Goal: Task Accomplishment & Management: Manage account settings

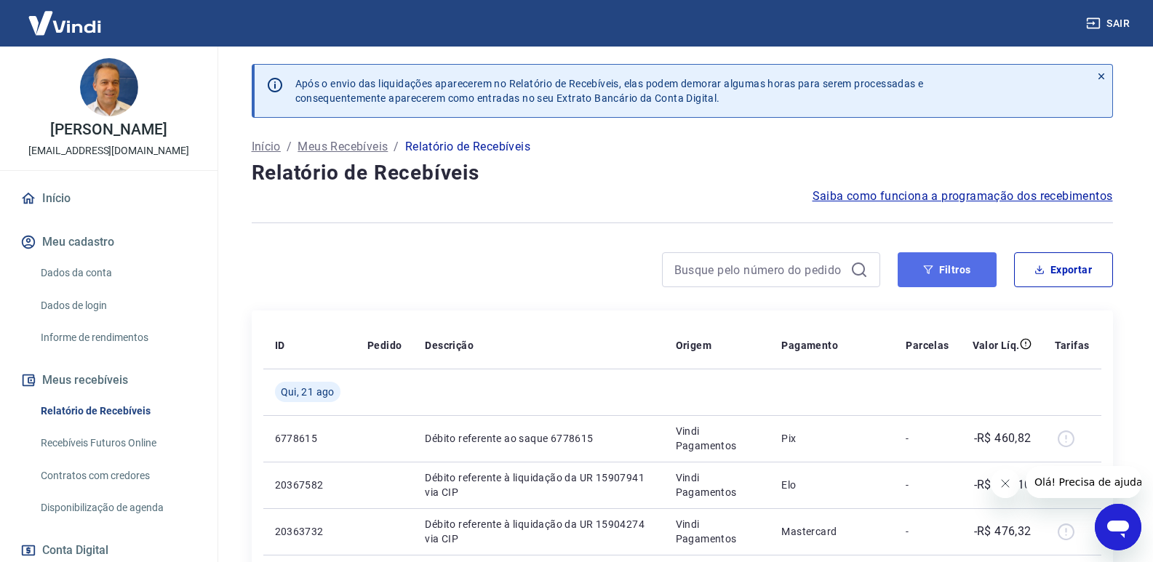
click at [957, 261] on button "Filtros" at bounding box center [946, 269] width 99 height 35
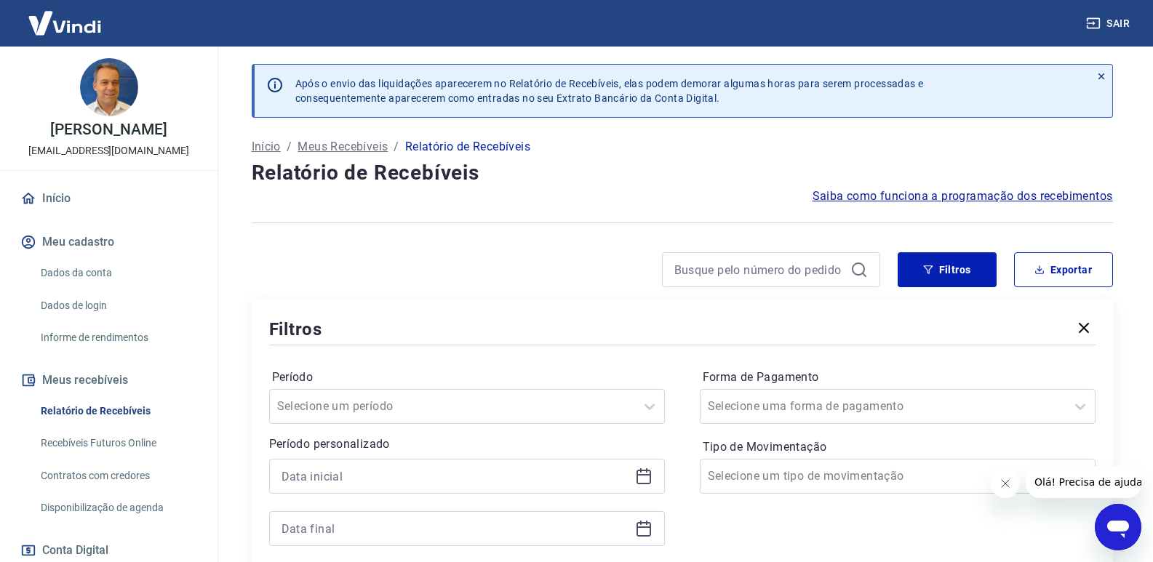
click at [641, 471] on icon at bounding box center [643, 477] width 15 height 15
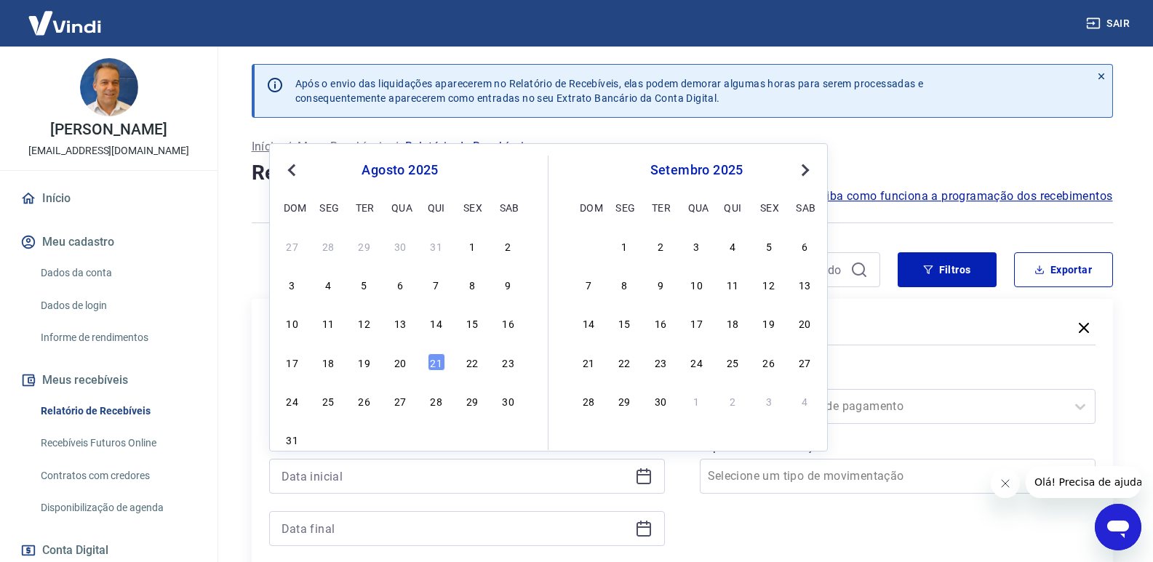
click at [409, 365] on div "17 18 19 20 21 22 23" at bounding box center [399, 361] width 237 height 21
click at [404, 365] on div "20" at bounding box center [399, 361] width 17 height 17
type input "[DATE]"
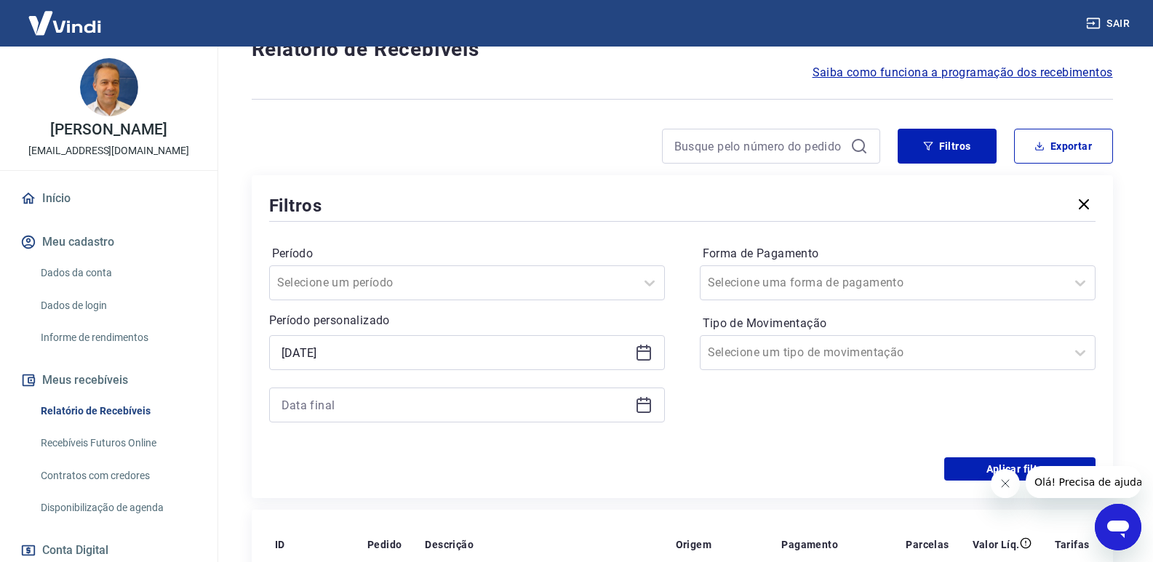
scroll to position [145, 0]
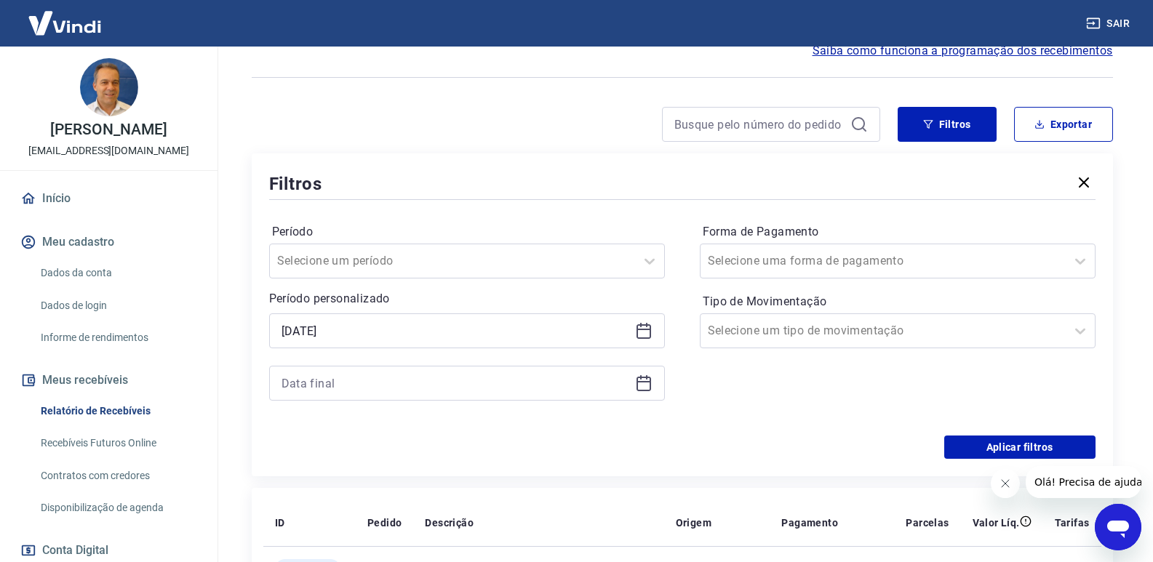
click at [642, 386] on icon at bounding box center [643, 383] width 17 height 17
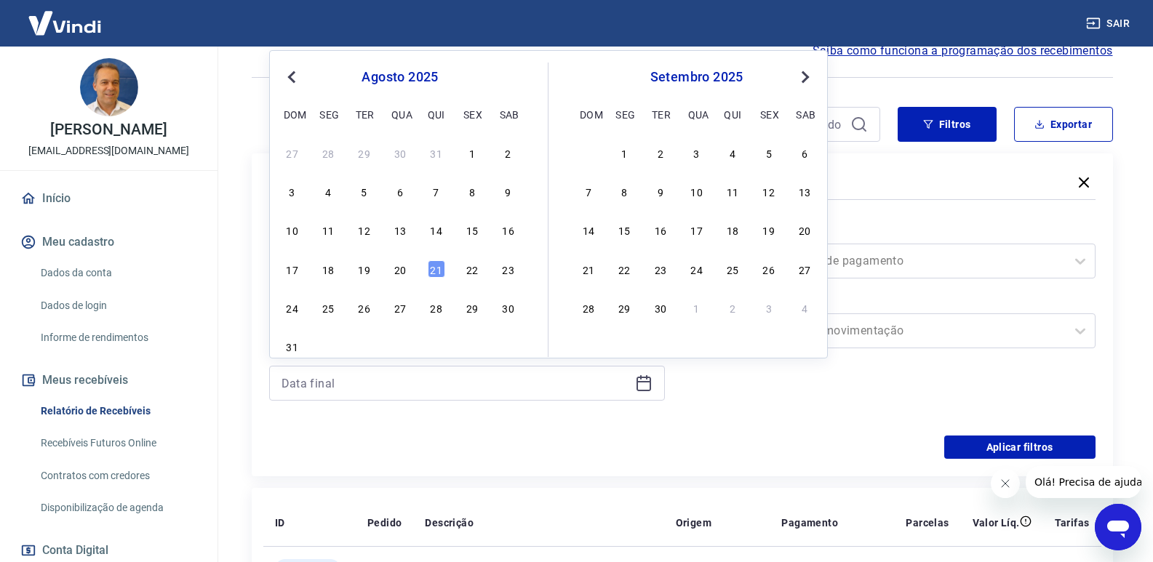
click at [390, 271] on div "17 18 19 20 21 22 23" at bounding box center [399, 268] width 237 height 21
click at [399, 271] on div "20" at bounding box center [399, 268] width 17 height 17
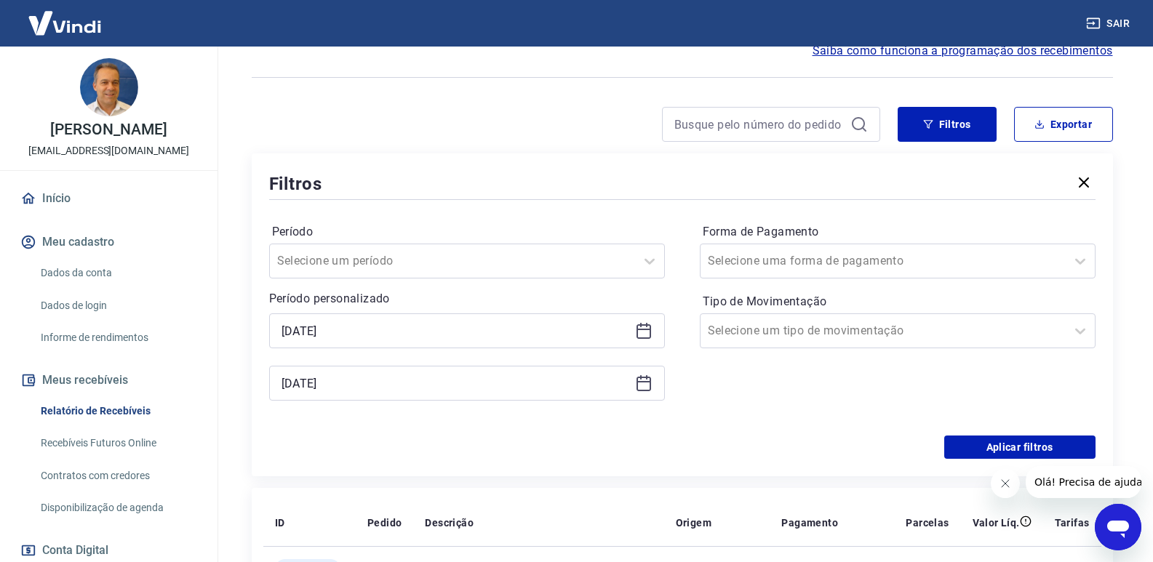
type input "[DATE]"
click at [991, 445] on button "Aplicar filtros" at bounding box center [1019, 447] width 151 height 23
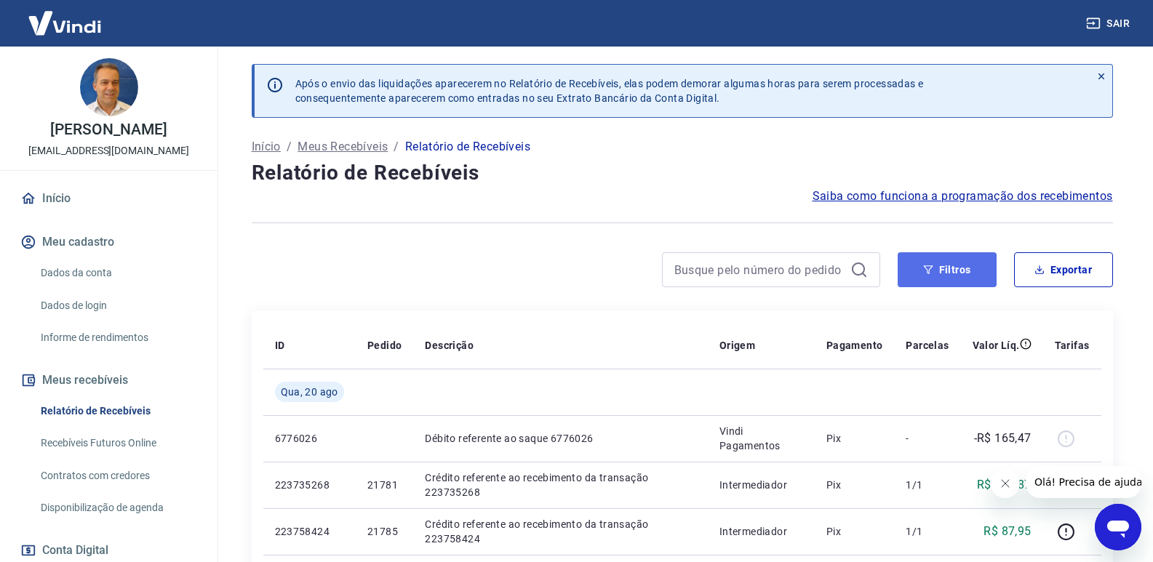
click at [919, 274] on button "Filtros" at bounding box center [946, 269] width 99 height 35
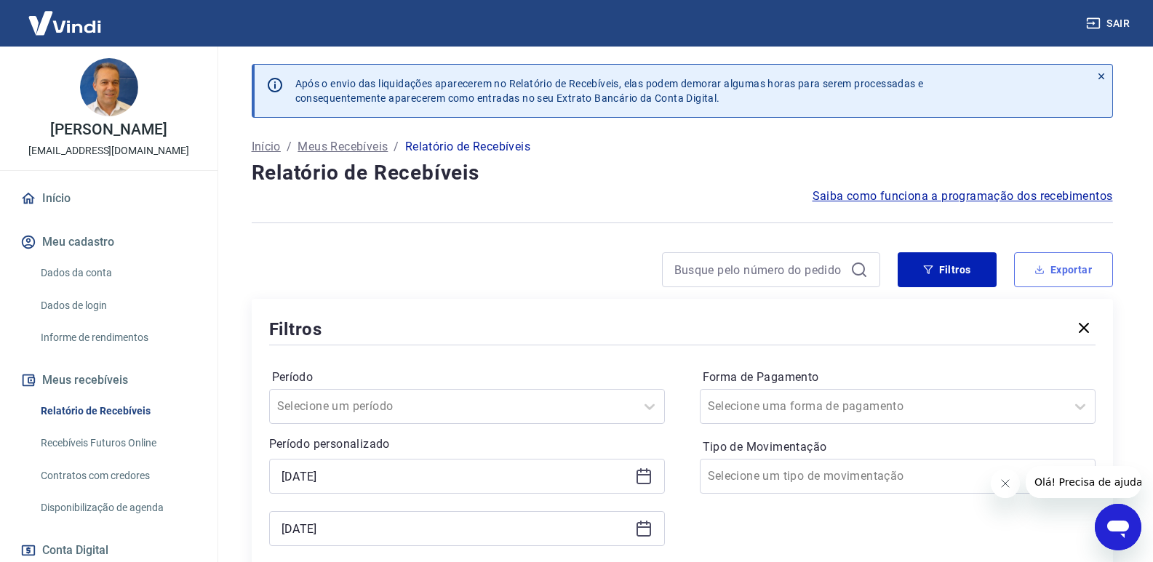
click at [1092, 285] on button "Exportar" at bounding box center [1063, 269] width 99 height 35
type input "[DATE]"
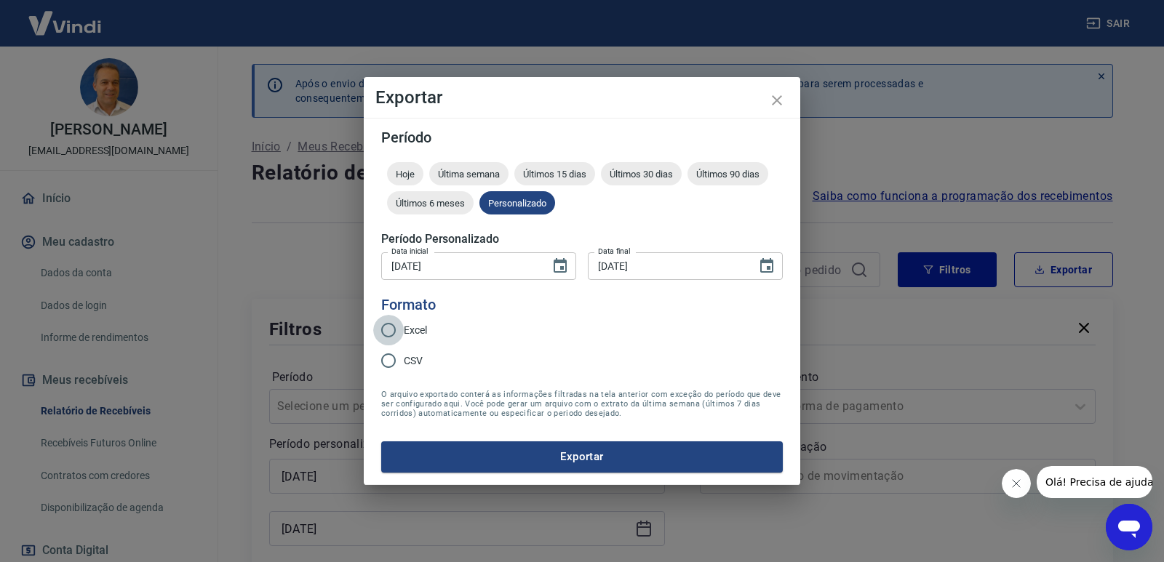
click at [399, 328] on input "Excel" at bounding box center [388, 330] width 31 height 31
radio input "true"
click at [500, 454] on button "Exportar" at bounding box center [581, 456] width 401 height 31
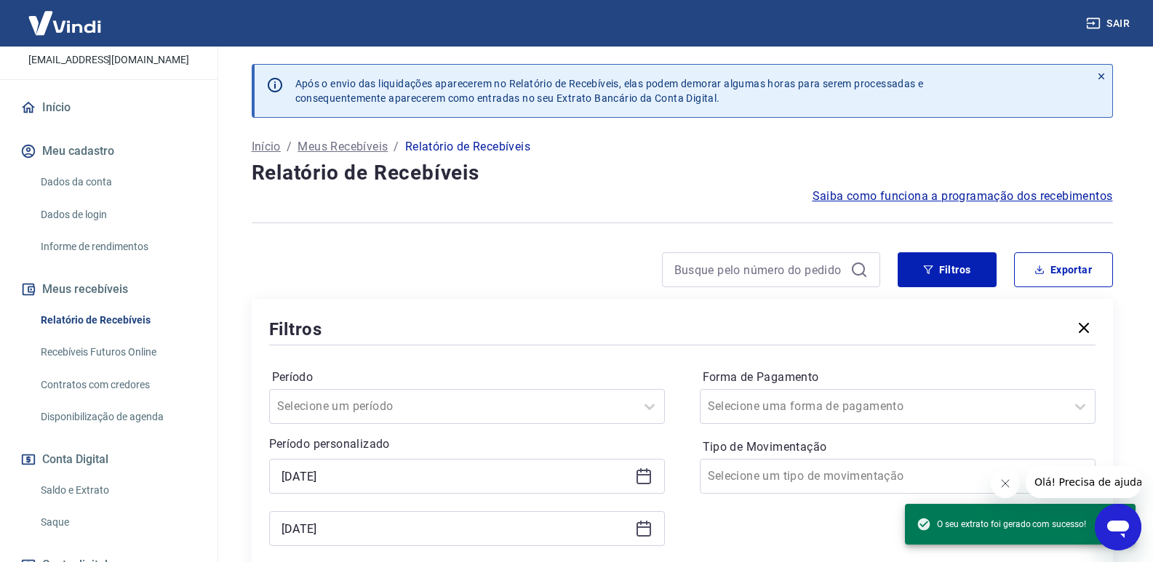
scroll to position [197, 0]
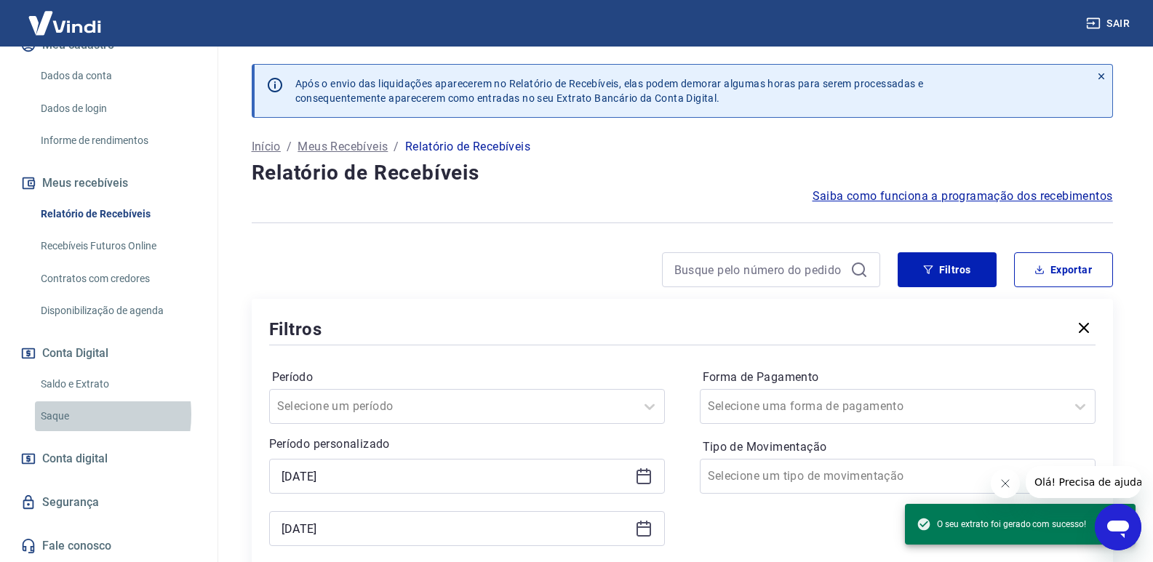
click at [68, 415] on link "Saque" at bounding box center [117, 416] width 165 height 30
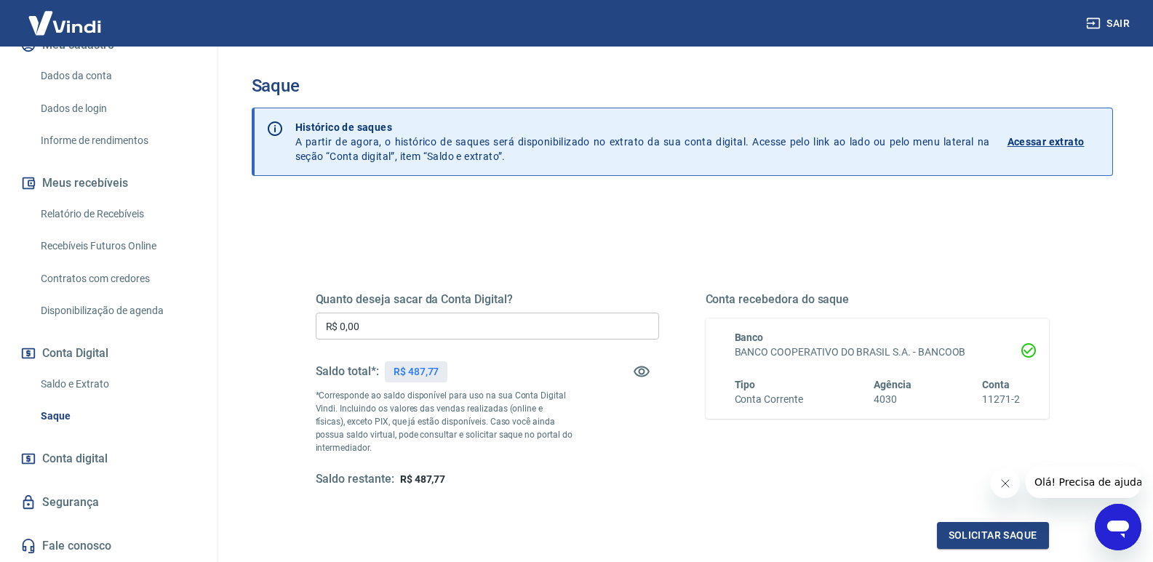
click at [71, 382] on link "Saldo e Extrato" at bounding box center [117, 384] width 165 height 30
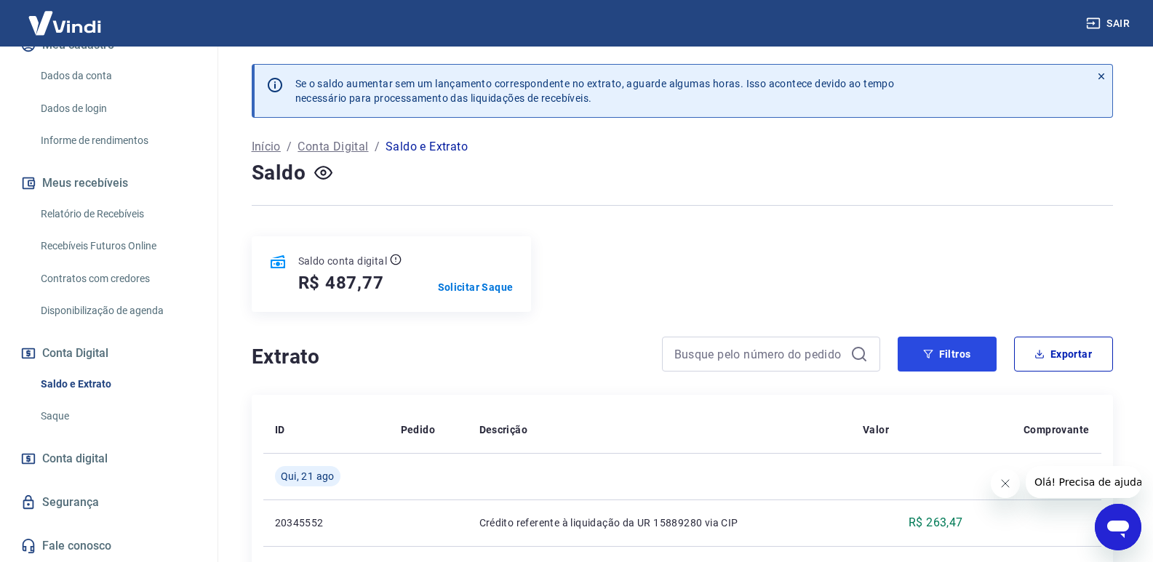
drag, startPoint x: 929, startPoint y: 351, endPoint x: 851, endPoint y: 367, distance: 79.4
click at [929, 350] on icon "button" at bounding box center [928, 354] width 10 height 10
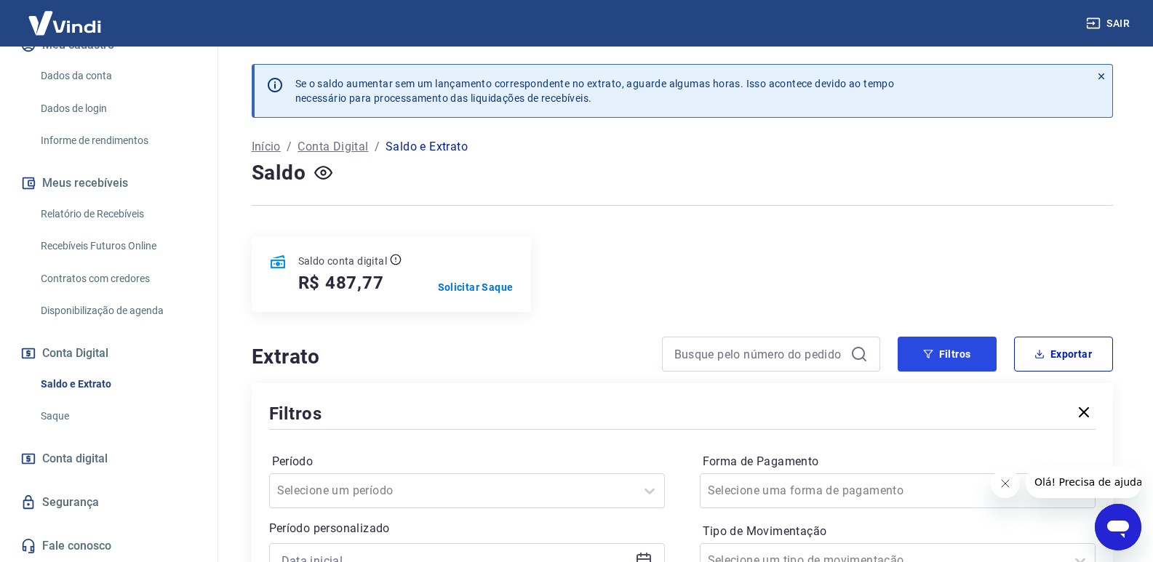
scroll to position [145, 0]
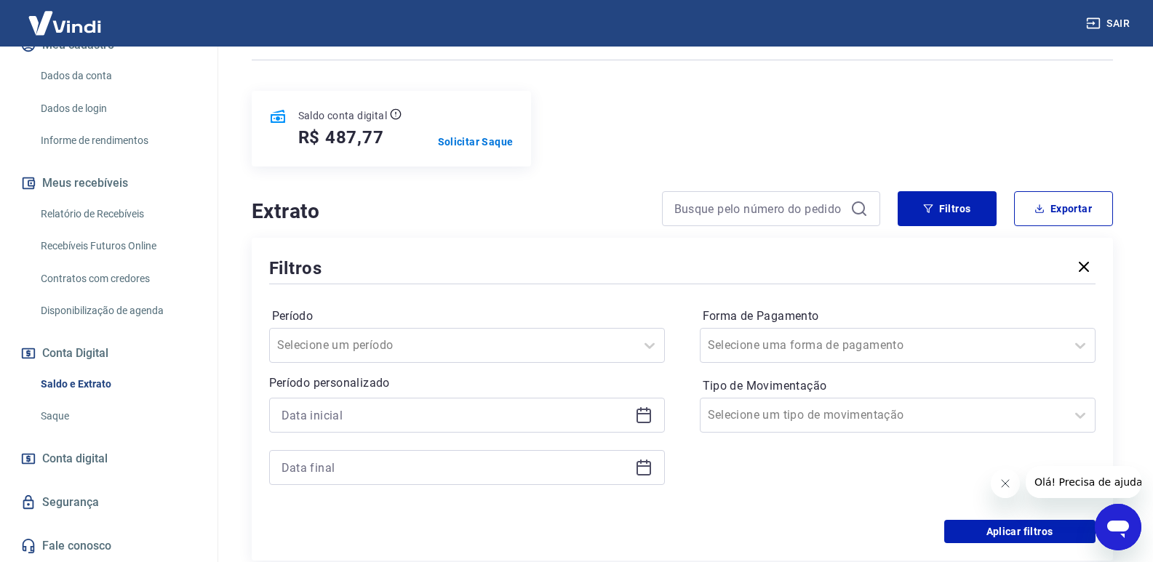
click at [651, 414] on icon at bounding box center [643, 415] width 17 height 17
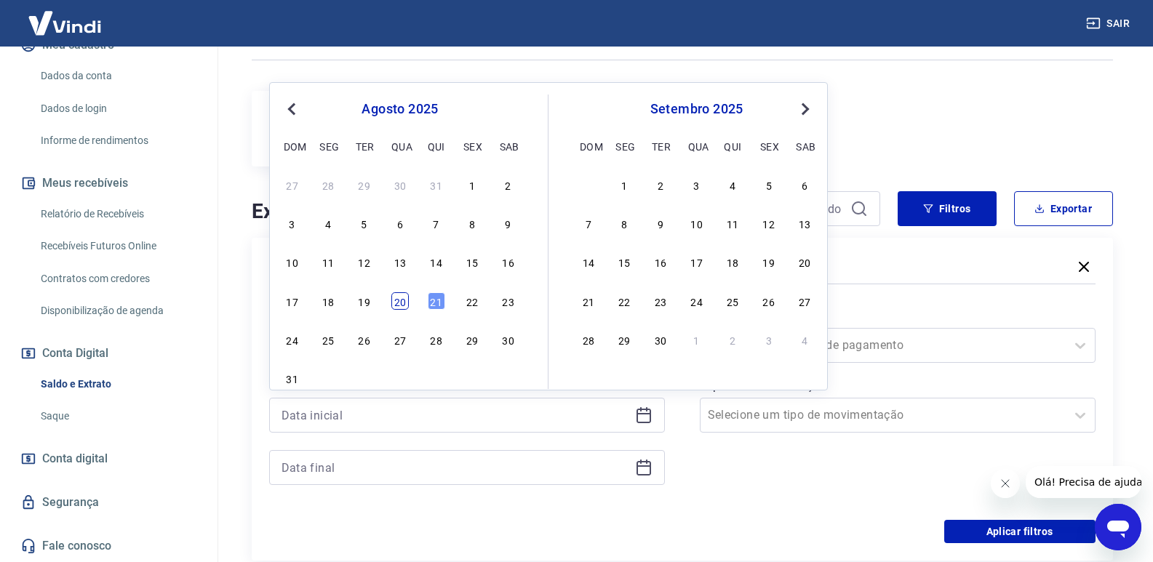
click at [396, 300] on div "20" at bounding box center [399, 300] width 17 height 17
type input "[DATE]"
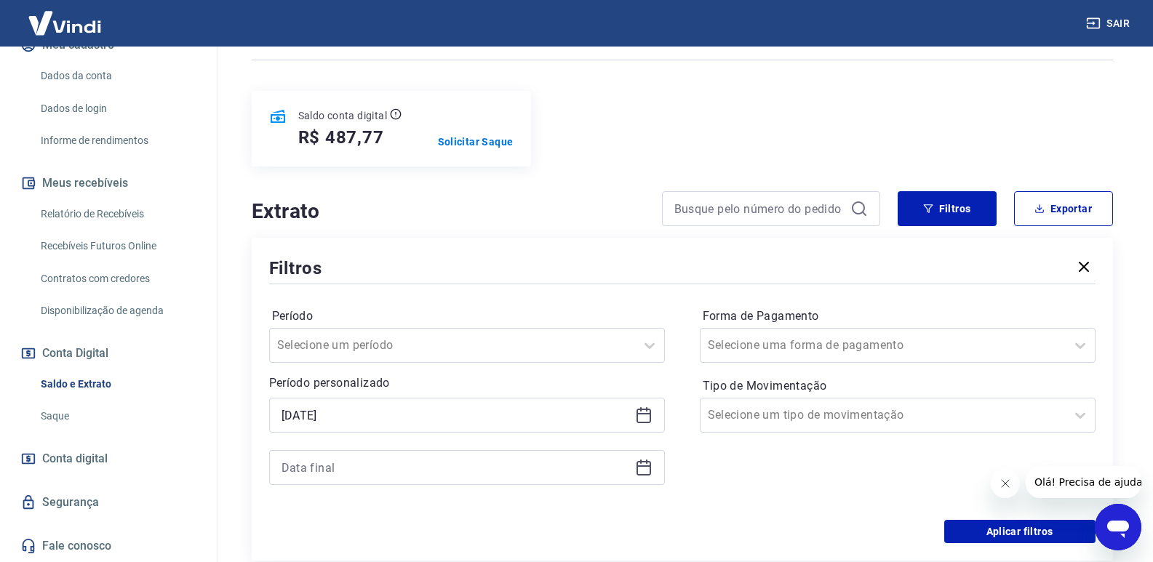
click at [647, 473] on icon at bounding box center [643, 467] width 17 height 17
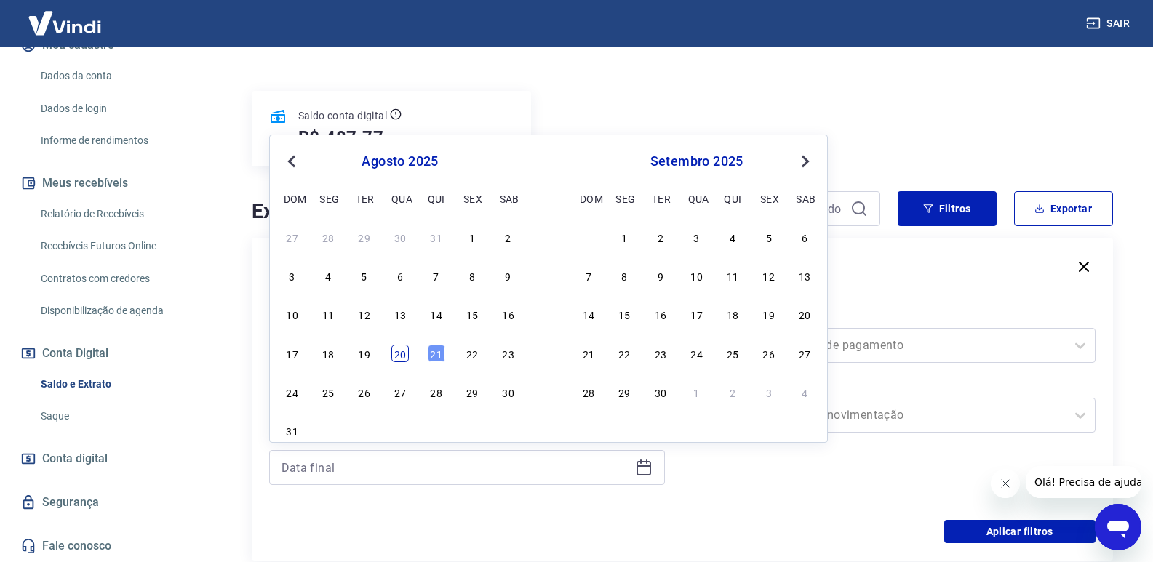
click at [404, 356] on div "20" at bounding box center [399, 353] width 17 height 17
type input "[DATE]"
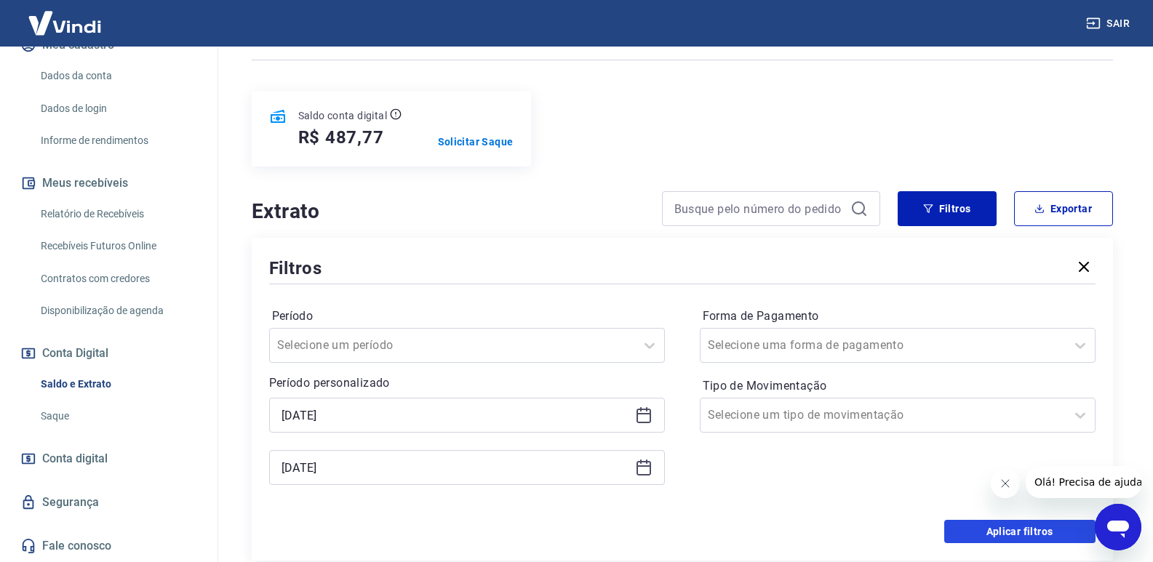
drag, startPoint x: 952, startPoint y: 530, endPoint x: 568, endPoint y: 381, distance: 411.9
click at [953, 529] on button "Aplicar filtros" at bounding box center [1019, 531] width 151 height 23
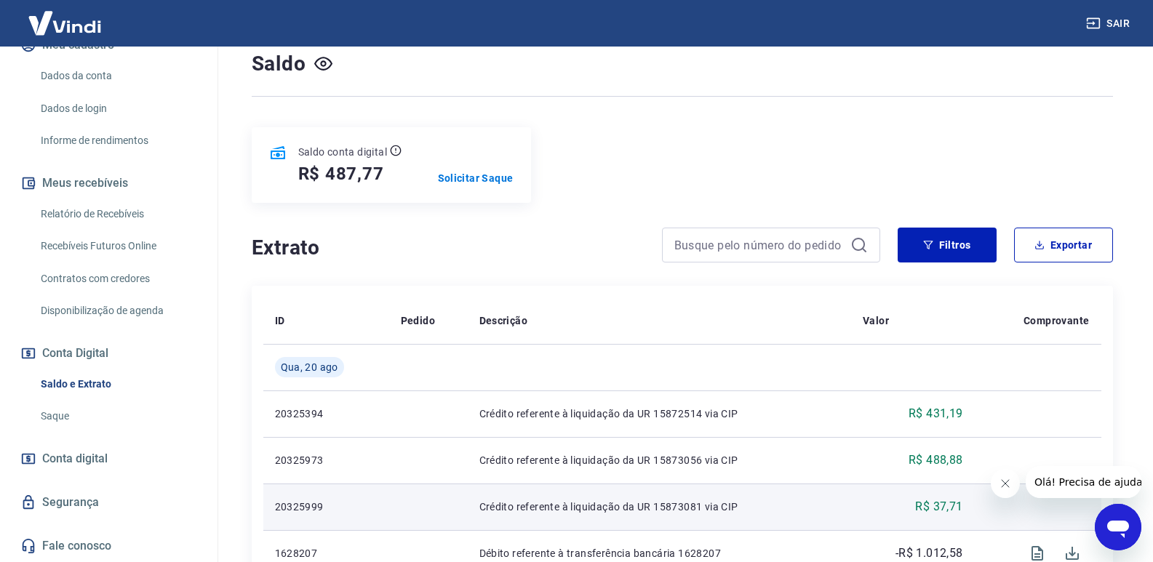
scroll to position [263, 0]
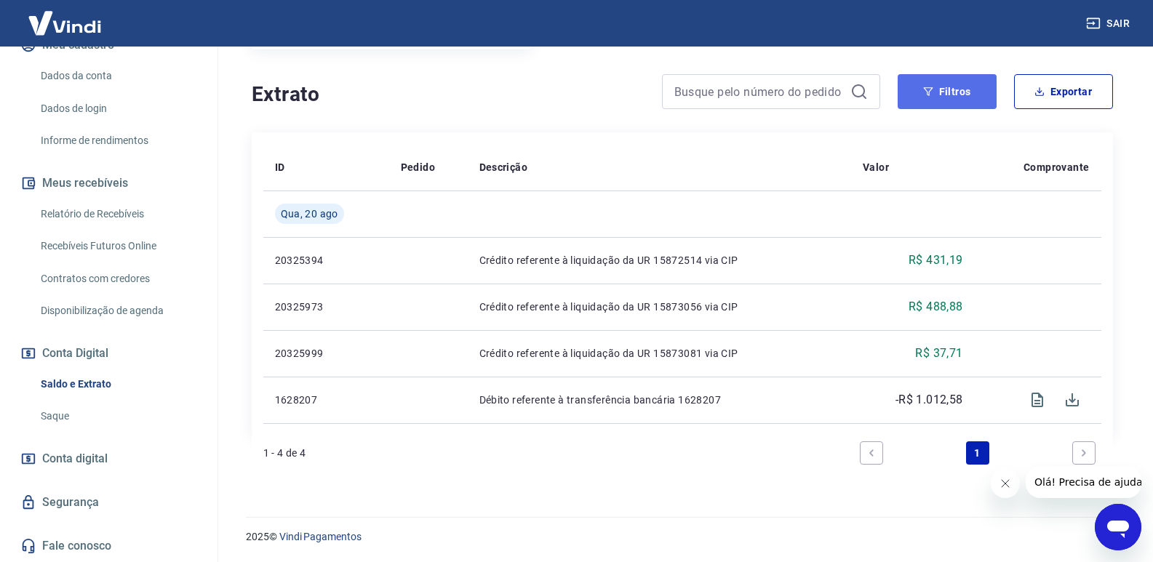
click at [974, 100] on button "Filtros" at bounding box center [946, 91] width 99 height 35
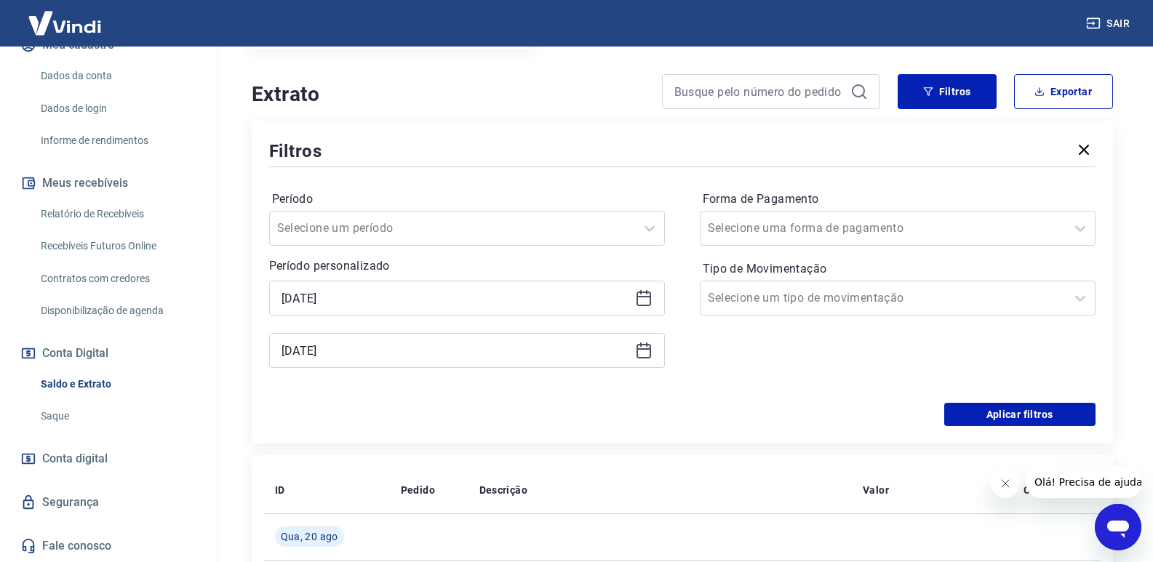
click at [649, 353] on icon at bounding box center [643, 350] width 17 height 17
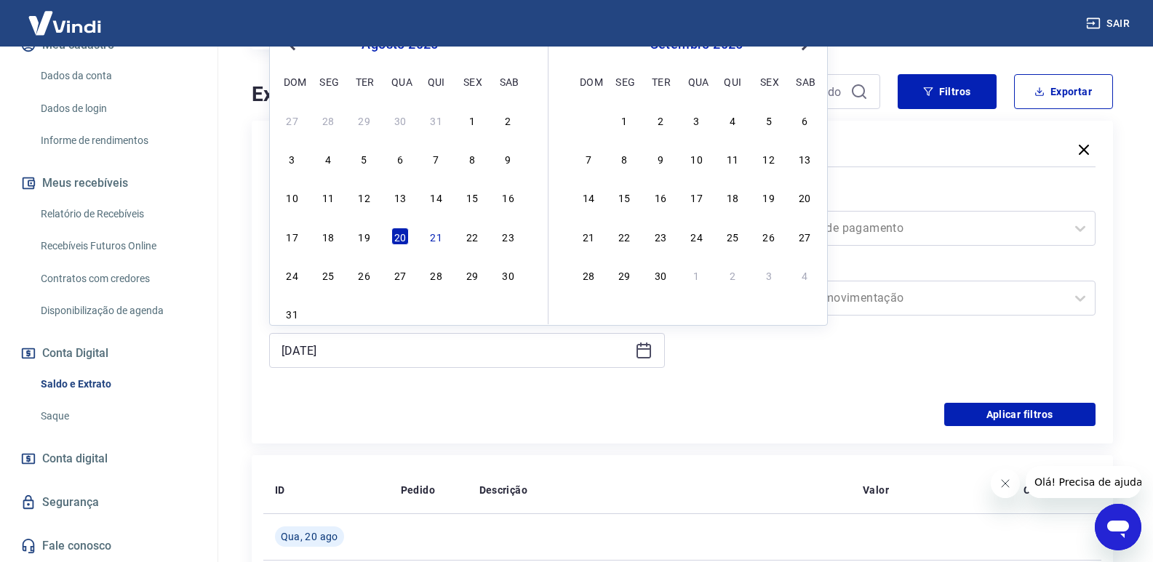
drag, startPoint x: 439, startPoint y: 237, endPoint x: 444, endPoint y: 244, distance: 8.9
click at [439, 238] on div "21" at bounding box center [436, 236] width 17 height 17
type input "[DATE]"
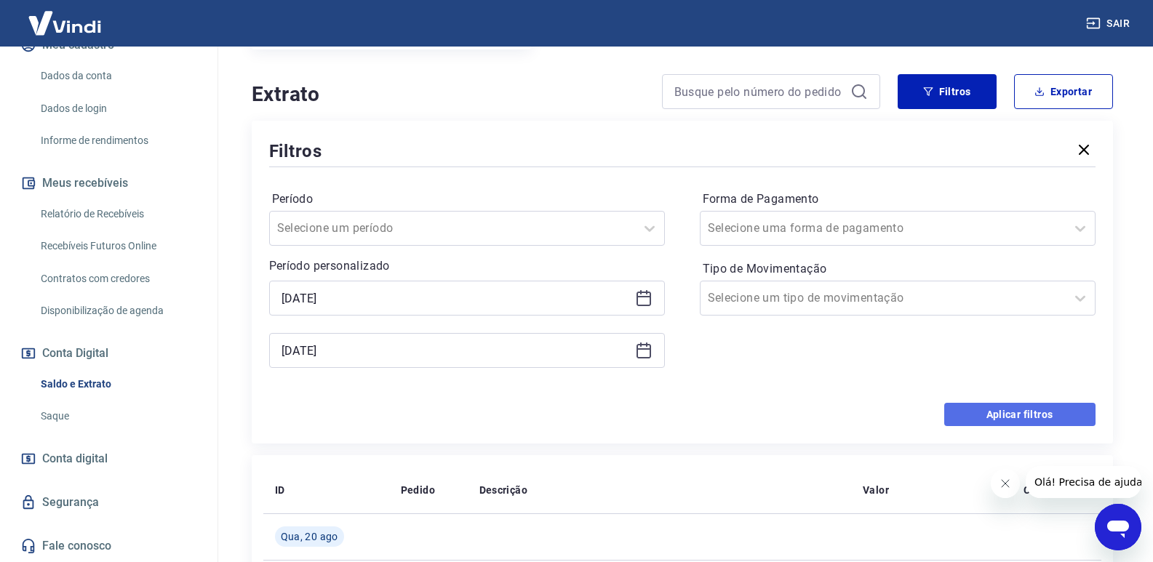
click at [1035, 412] on button "Aplicar filtros" at bounding box center [1019, 414] width 151 height 23
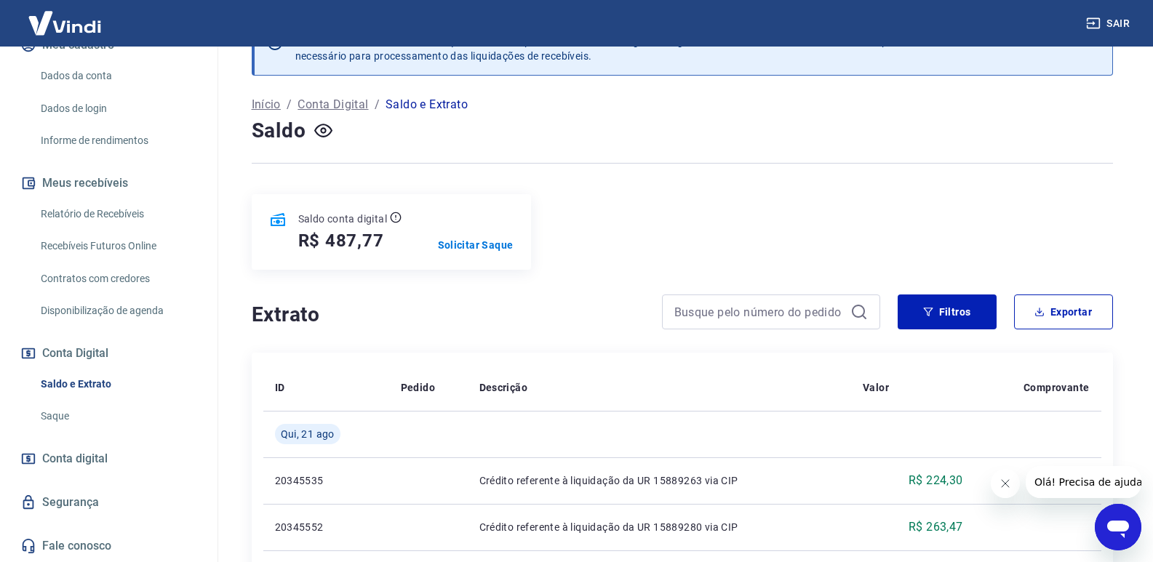
scroll to position [39, 0]
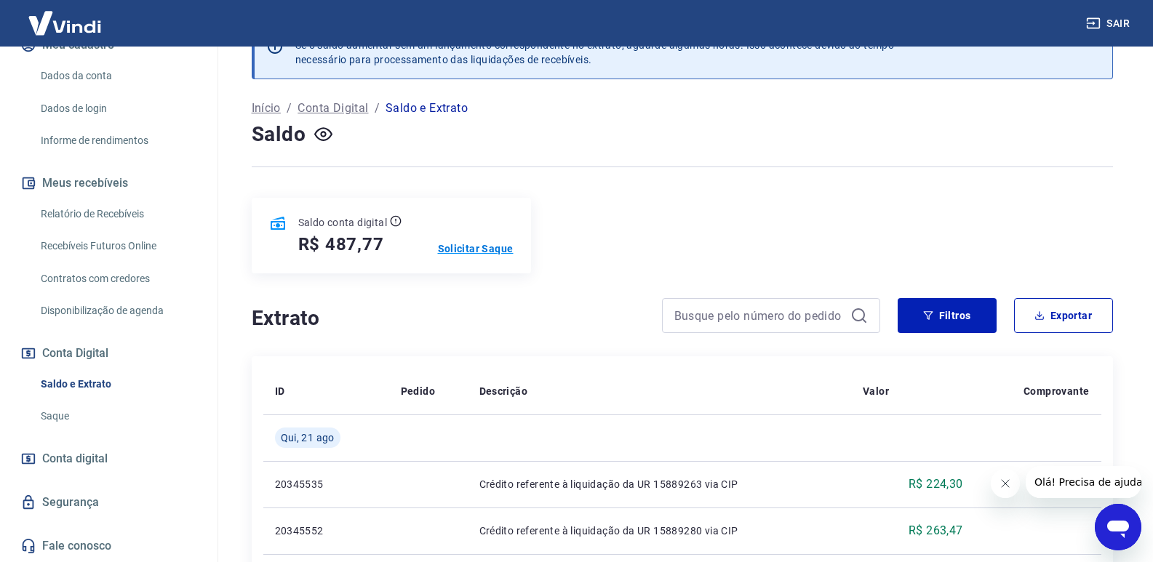
click at [477, 249] on p "Solicitar Saque" at bounding box center [476, 248] width 76 height 15
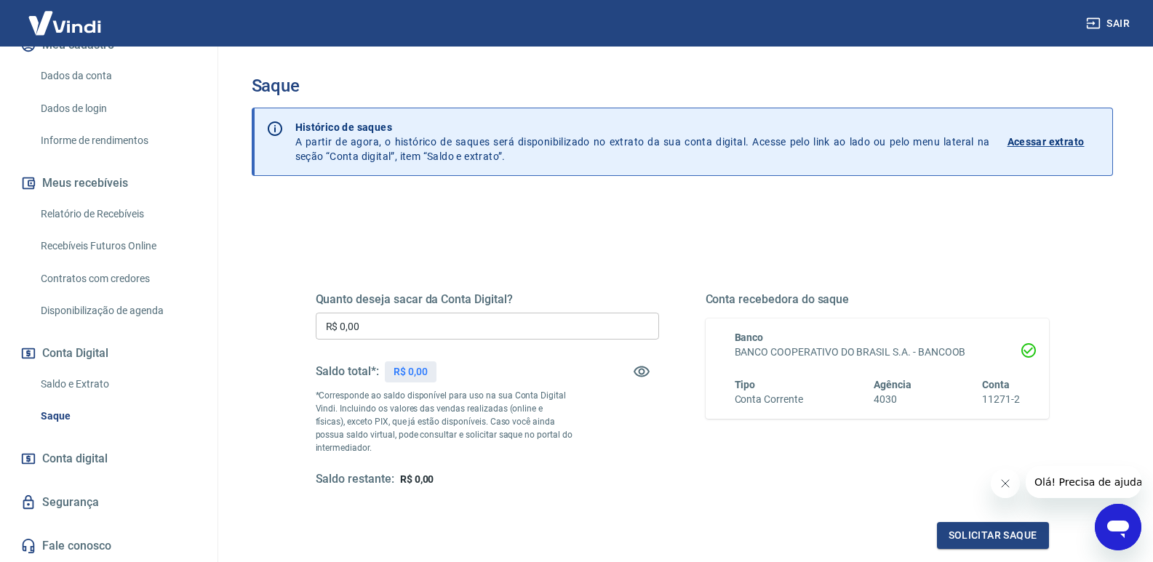
click at [458, 335] on input "R$ 0,00" at bounding box center [487, 326] width 343 height 27
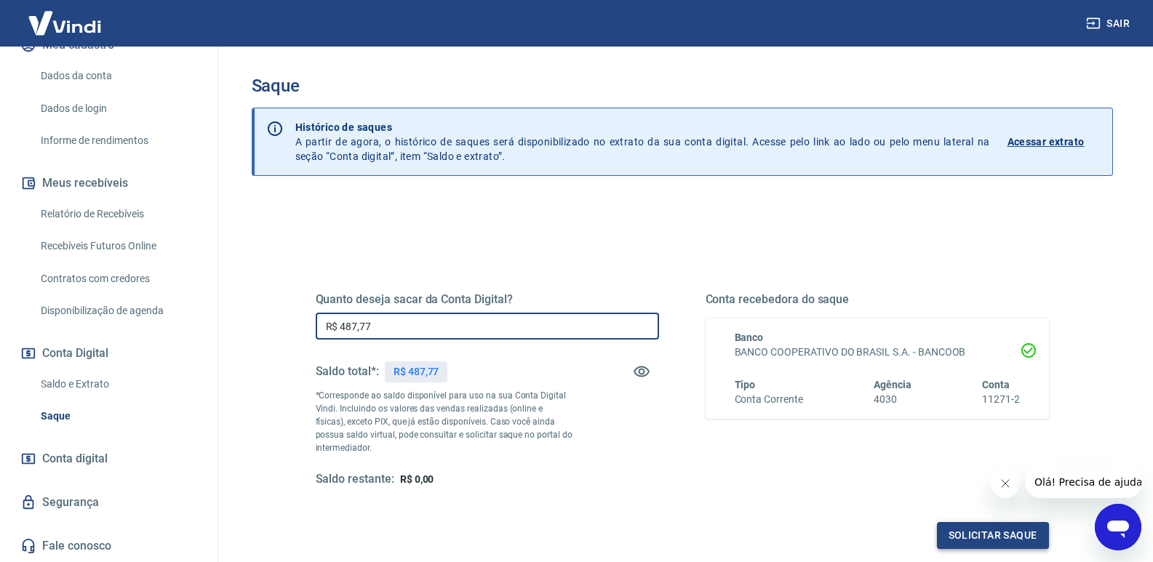
type input "R$ 487,77"
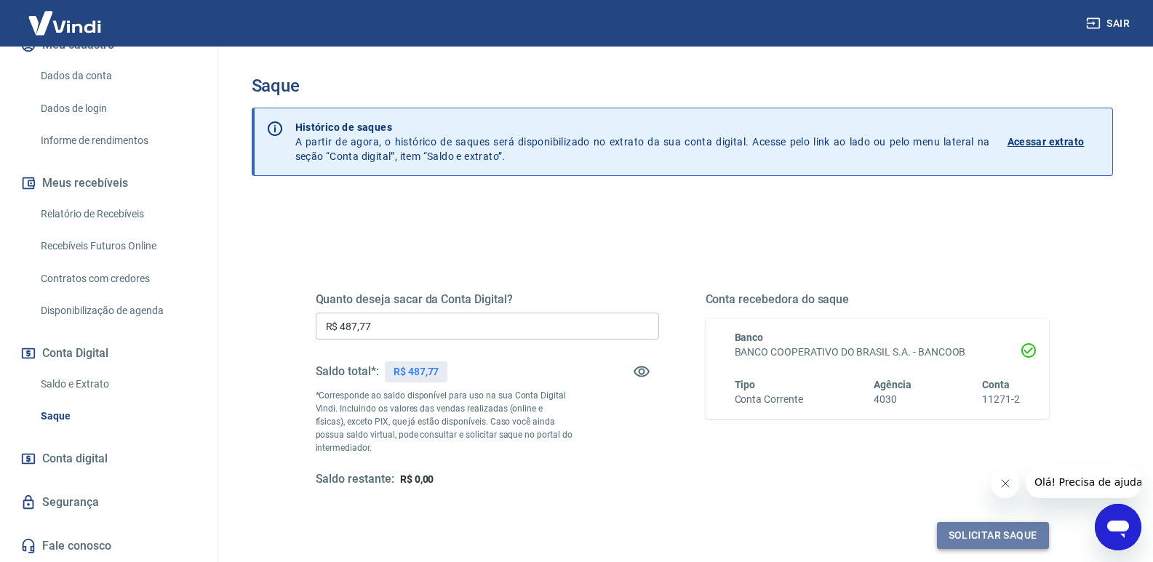
click at [958, 539] on button "Solicitar saque" at bounding box center [993, 535] width 112 height 27
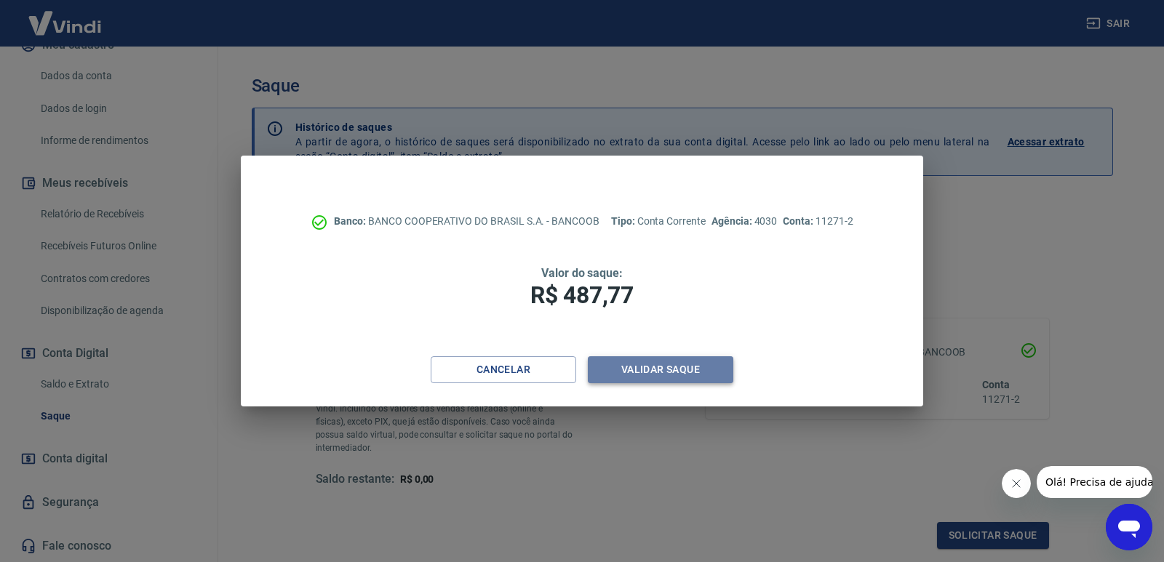
click at [681, 367] on button "Validar saque" at bounding box center [660, 369] width 145 height 27
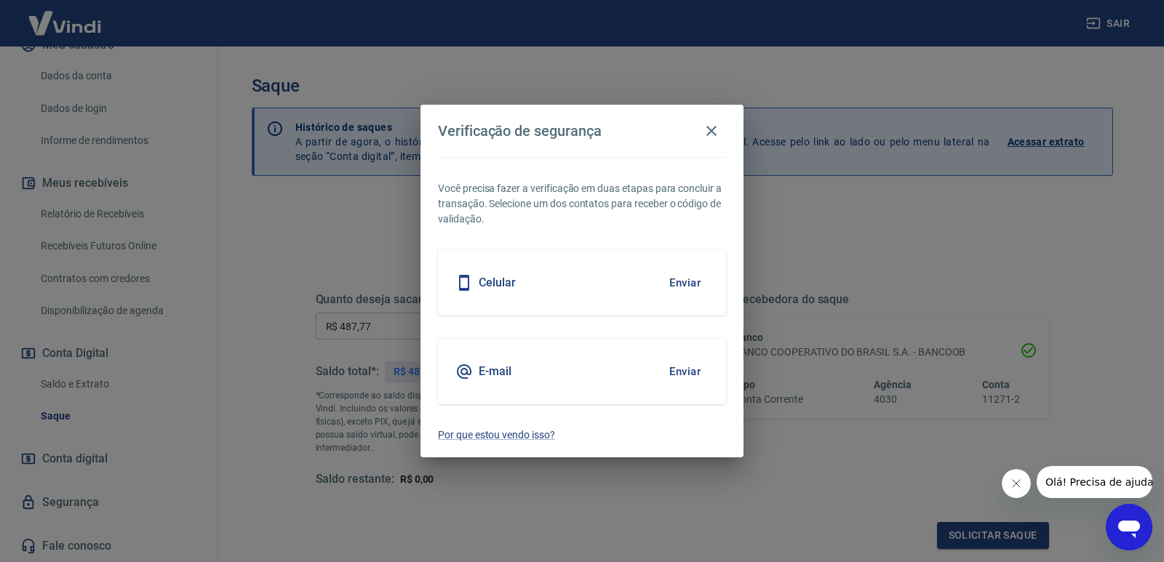
click at [699, 365] on button "Enviar" at bounding box center [684, 371] width 47 height 31
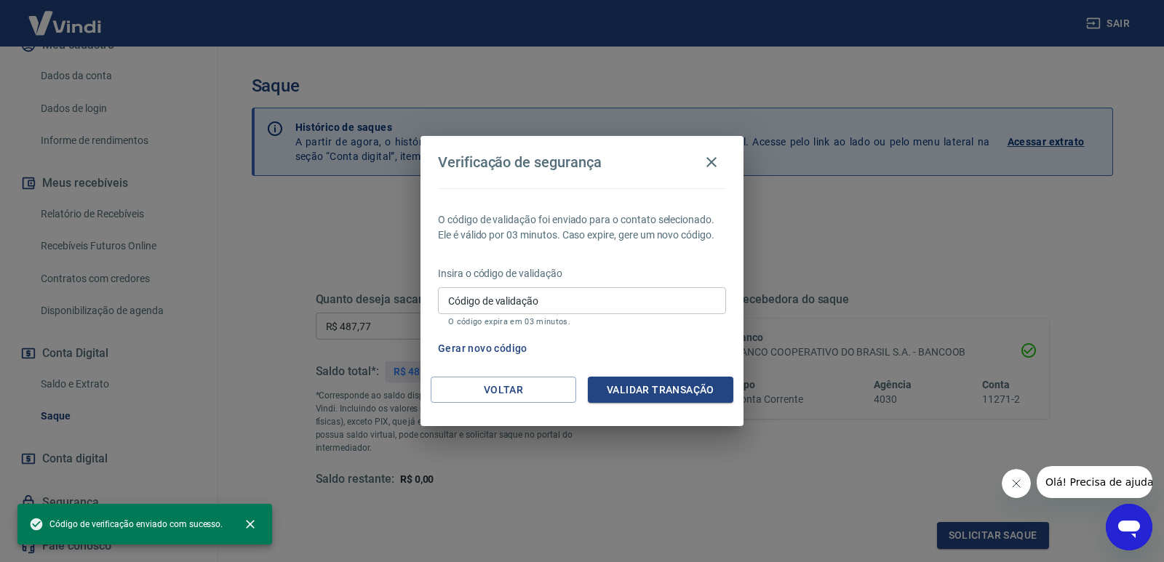
click at [540, 281] on div "Insira o código de validação Código de validação Código de validação O código e…" at bounding box center [582, 297] width 288 height 63
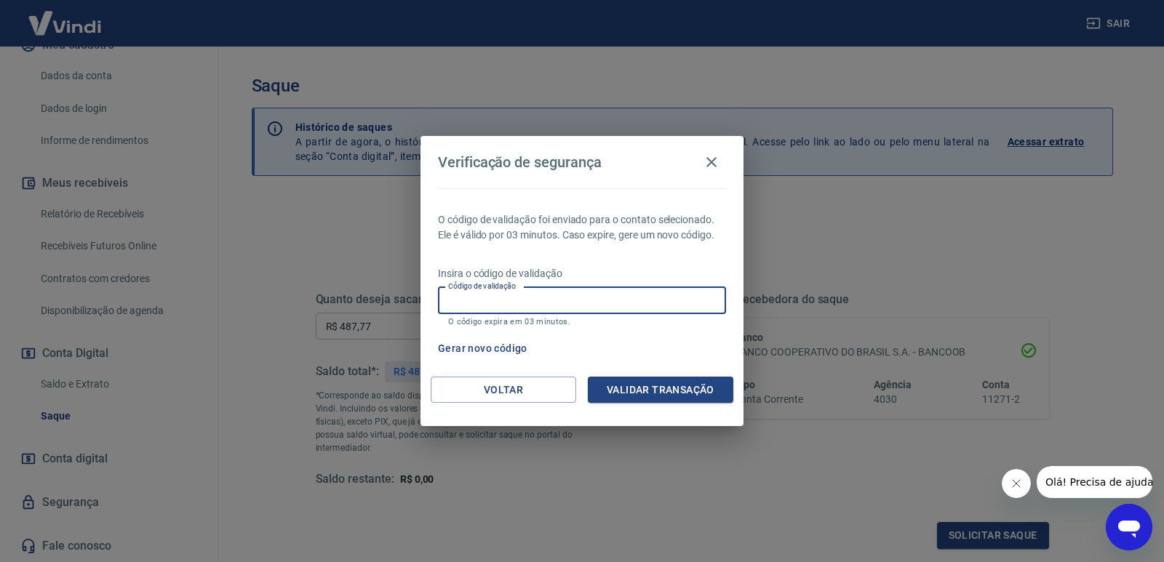
click at [532, 292] on input "Código de validação" at bounding box center [582, 300] width 288 height 27
type input "522926"
click at [630, 387] on button "Validar transação" at bounding box center [660, 390] width 145 height 27
